Goal: Share content: Share content

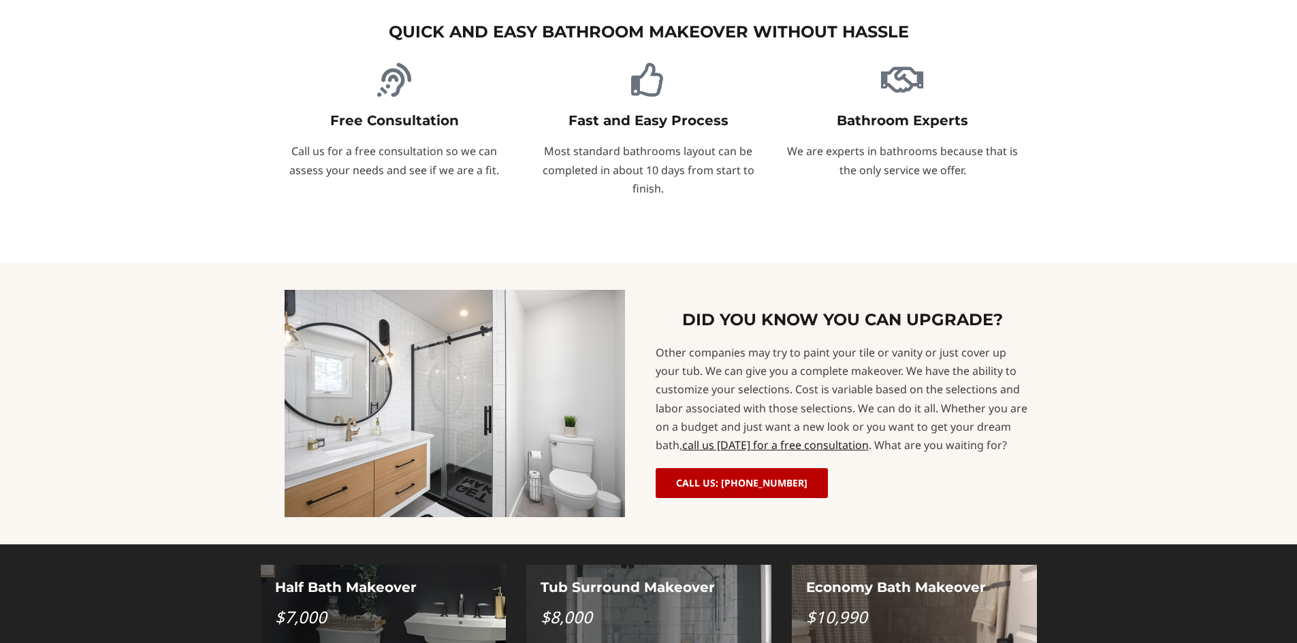
scroll to position [886, 0]
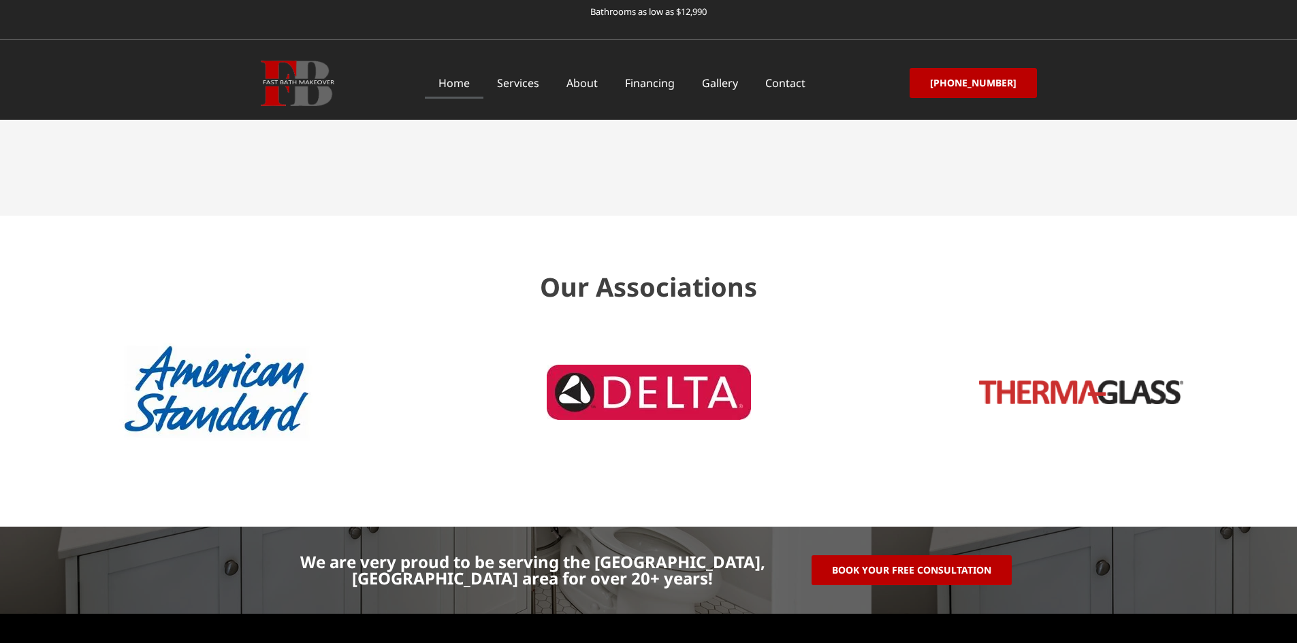
scroll to position [4128, 0]
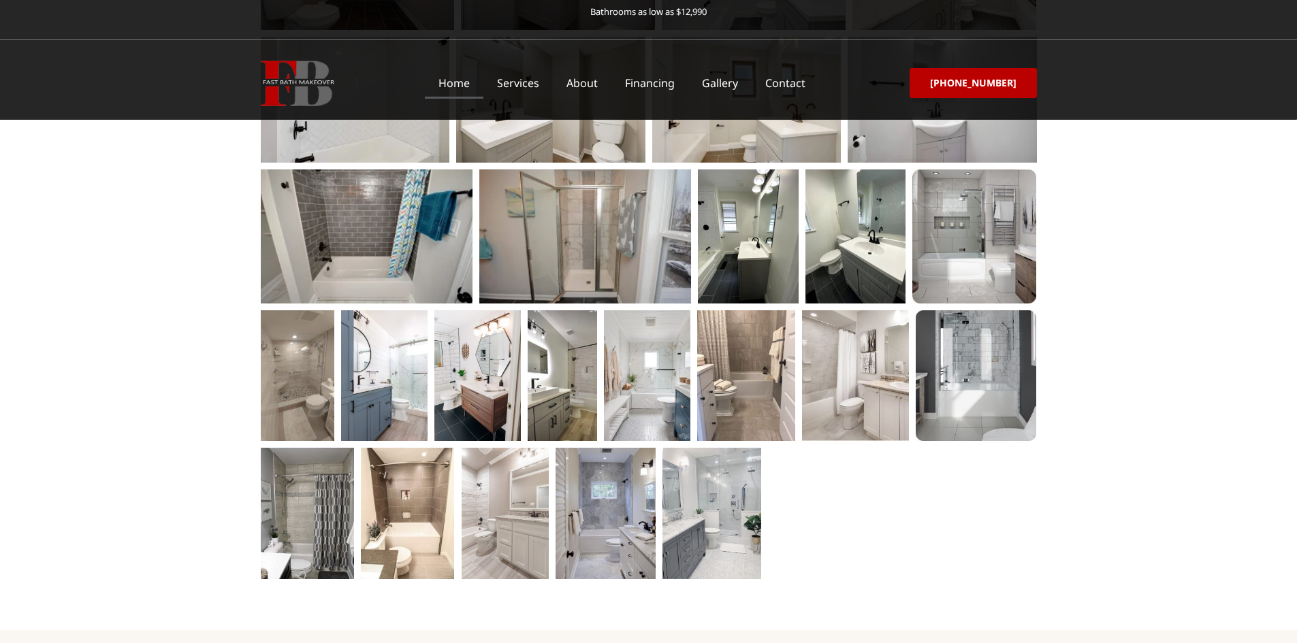
drag, startPoint x: 792, startPoint y: 506, endPoint x: 818, endPoint y: 484, distance: 34.3
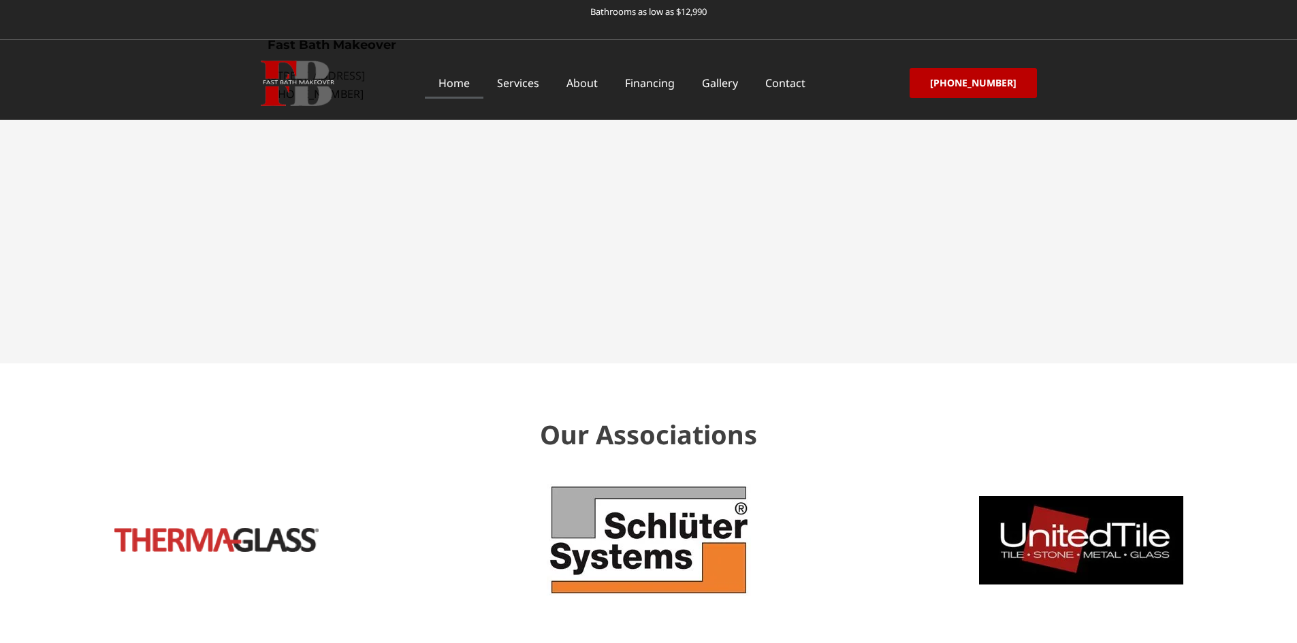
scroll to position [3994, 0]
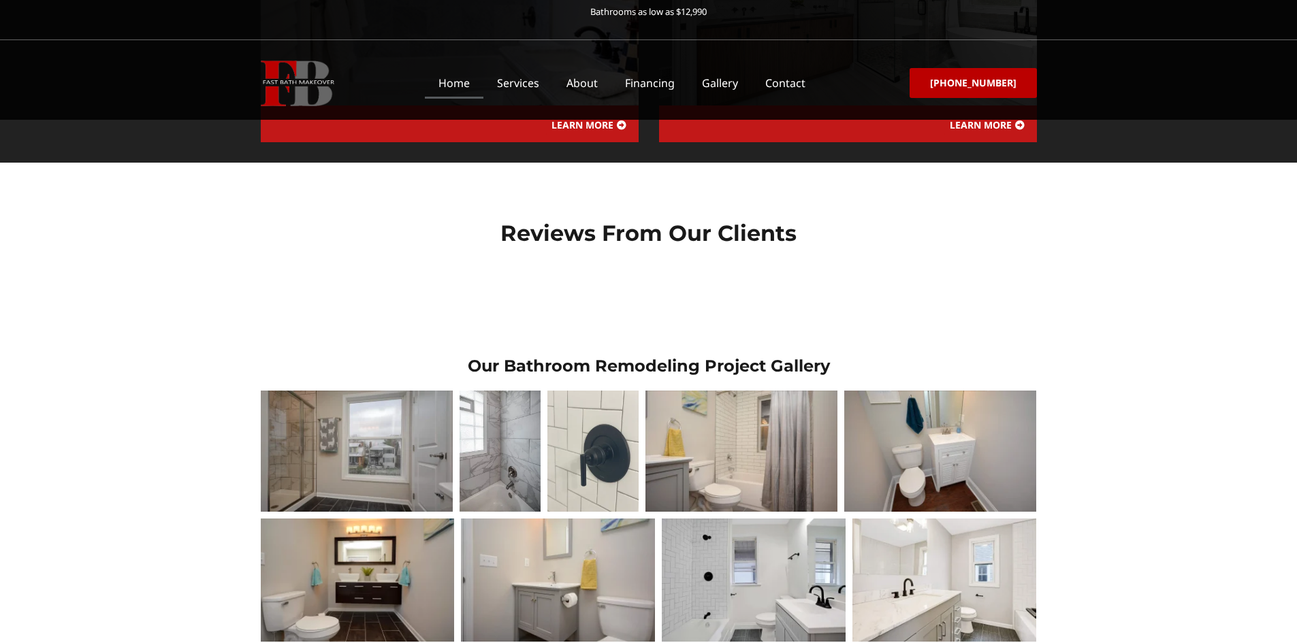
scroll to position [1671, 0]
